Goal: Find contact information: Find contact information

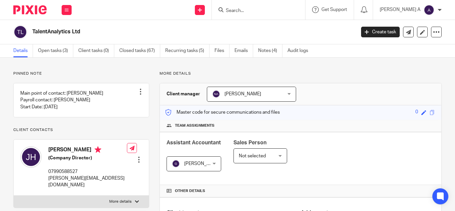
click at [255, 12] on input "Search" at bounding box center [255, 11] width 60 height 6
type input "e"
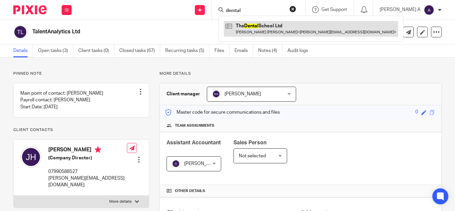
type input "demtal"
click at [278, 25] on link at bounding box center [311, 28] width 174 height 15
click at [306, 31] on link at bounding box center [311, 28] width 174 height 15
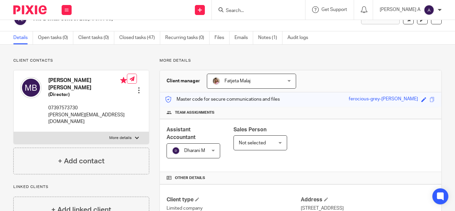
scroll to position [13, 0]
drag, startPoint x: 49, startPoint y: 114, endPoint x: 119, endPoint y: 116, distance: 69.3
click at [119, 116] on p "[PERSON_NAME][EMAIL_ADDRESS][DOMAIN_NAME]" at bounding box center [87, 119] width 79 height 14
copy p "[PERSON_NAME][EMAIL_ADDRESS][DOMAIN_NAME]"
